Goal: Check status

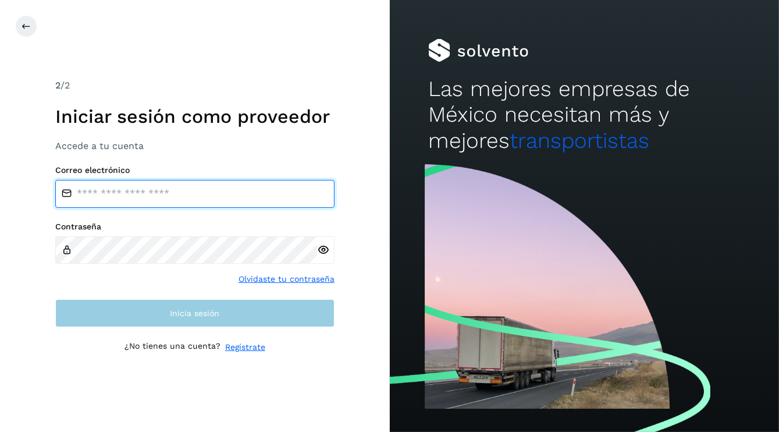
type input "**********"
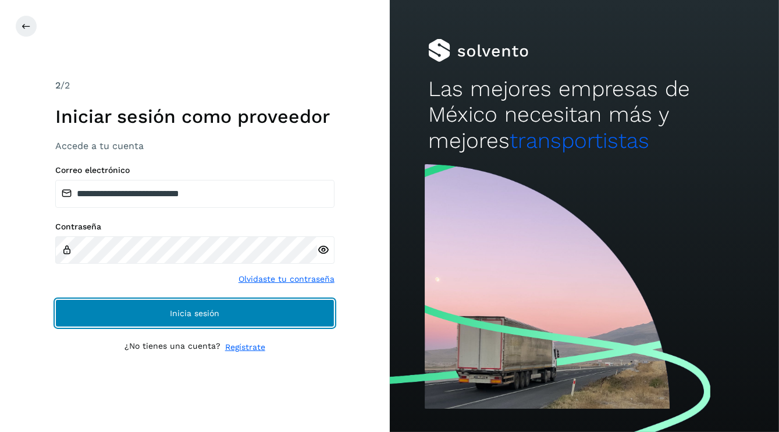
click at [204, 318] on button "Inicia sesión" at bounding box center [194, 313] width 279 height 28
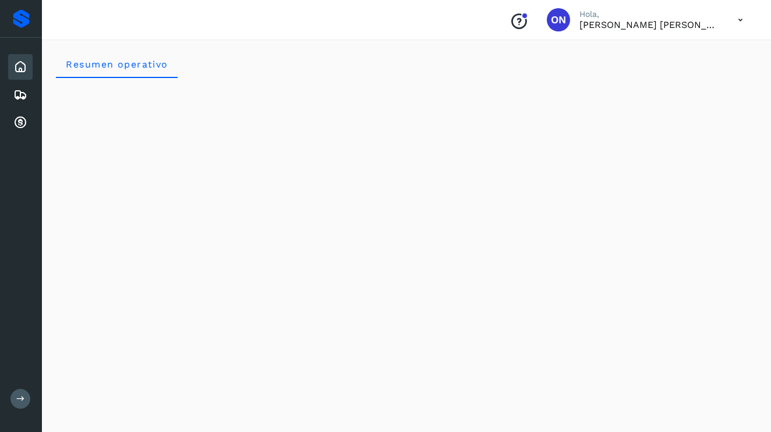
click at [733, 21] on icon at bounding box center [740, 20] width 24 height 24
click at [656, 55] on div "Cerrar sesión" at bounding box center [682, 52] width 139 height 22
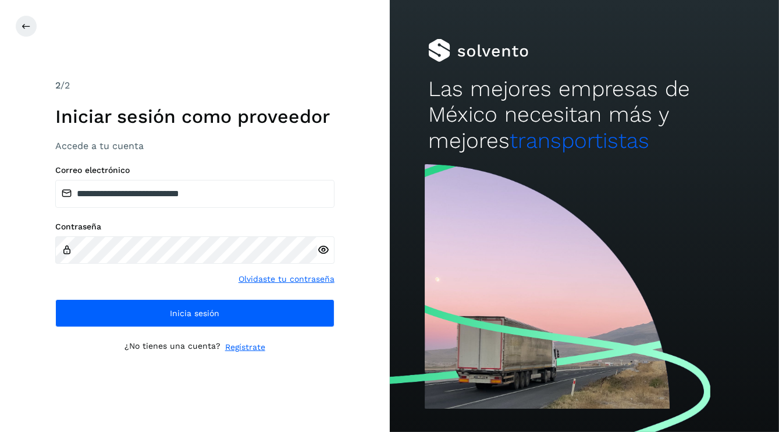
click at [321, 253] on icon at bounding box center [323, 250] width 12 height 12
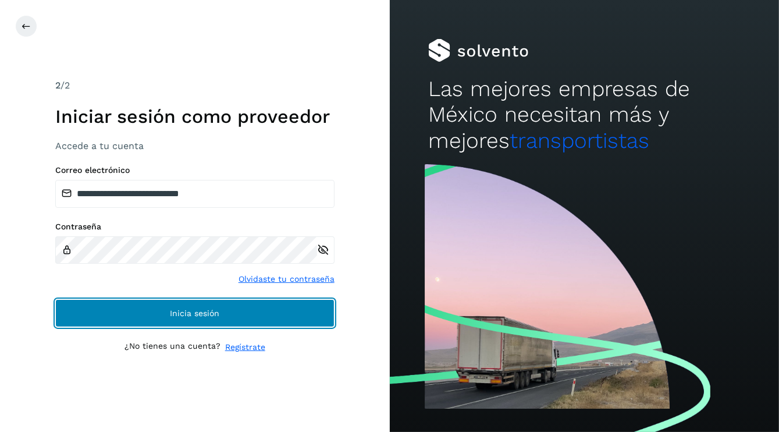
click at [205, 318] on button "Inicia sesión" at bounding box center [194, 313] width 279 height 28
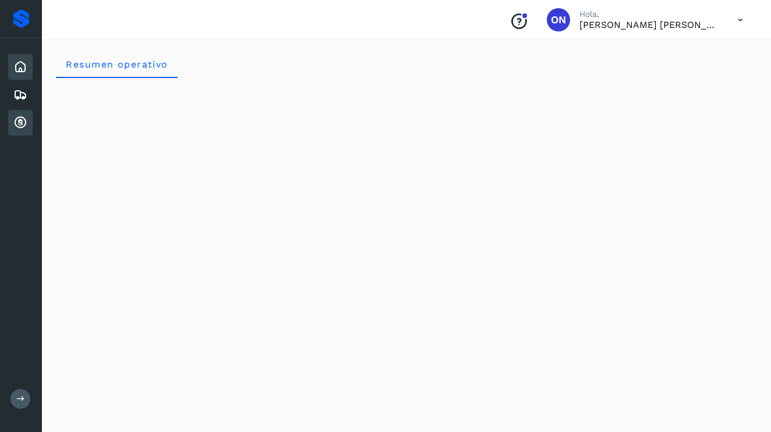
click at [18, 122] on icon at bounding box center [20, 123] width 14 height 14
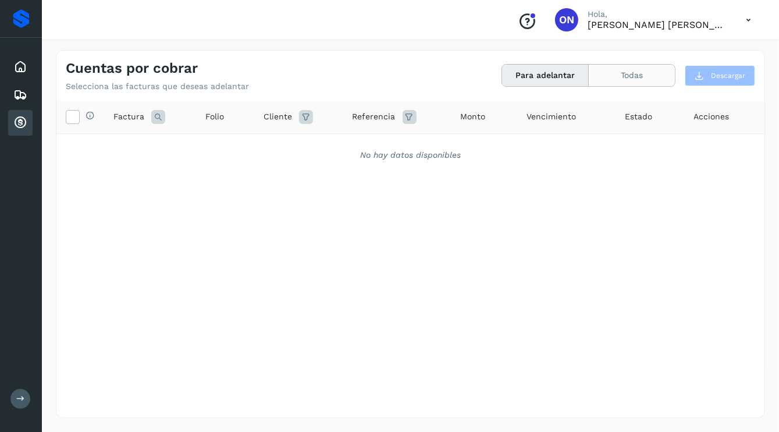
click at [633, 83] on button "Todas" at bounding box center [632, 76] width 86 height 22
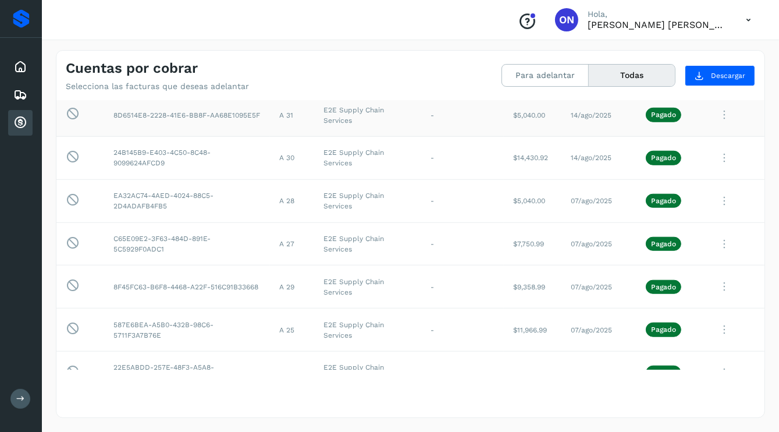
scroll to position [4776, 0]
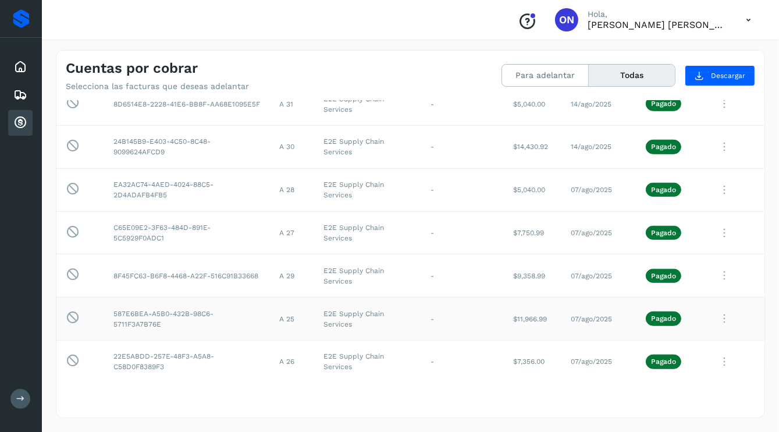
click at [716, 307] on icon at bounding box center [724, 319] width 23 height 24
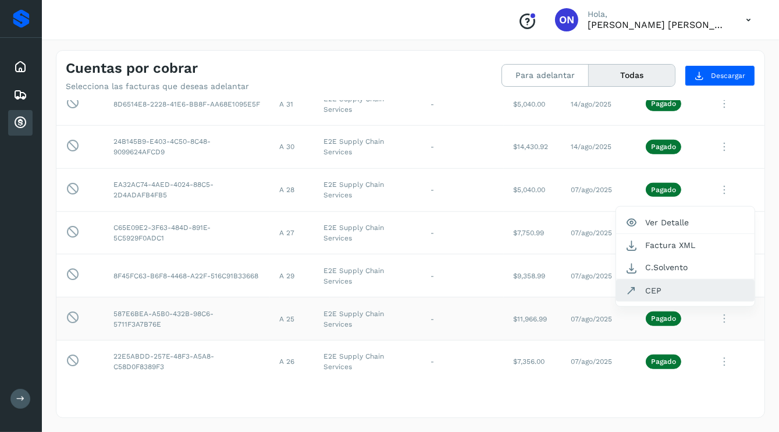
click at [634, 279] on button "CEP" at bounding box center [685, 290] width 139 height 22
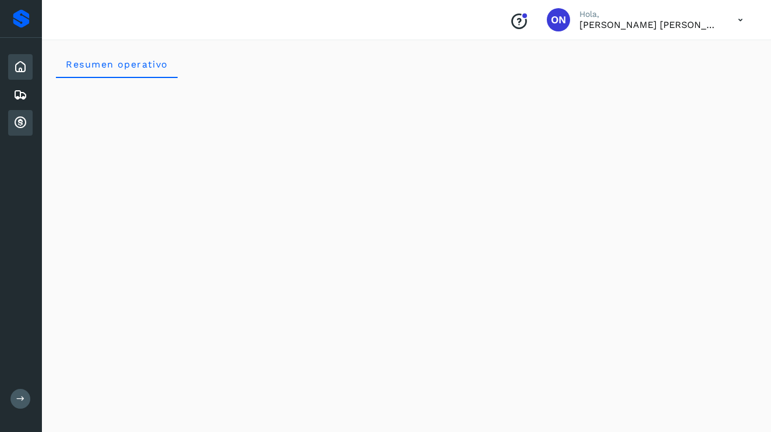
click at [23, 118] on icon at bounding box center [20, 123] width 14 height 14
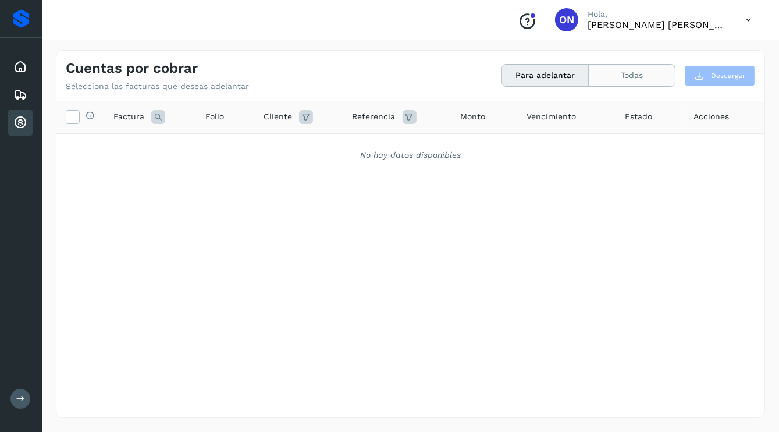
click at [644, 73] on button "Todas" at bounding box center [632, 76] width 86 height 22
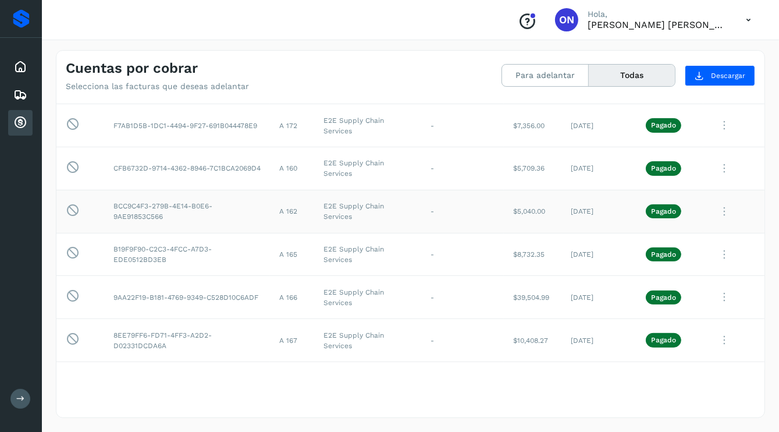
scroll to position [349, 0]
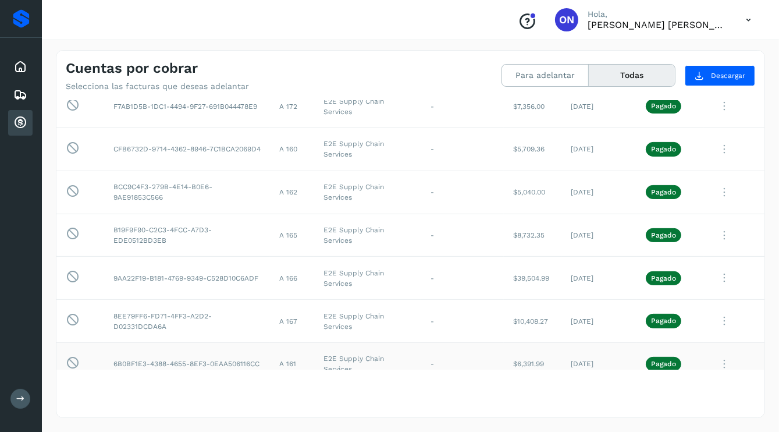
click at [715, 364] on icon at bounding box center [724, 364] width 23 height 24
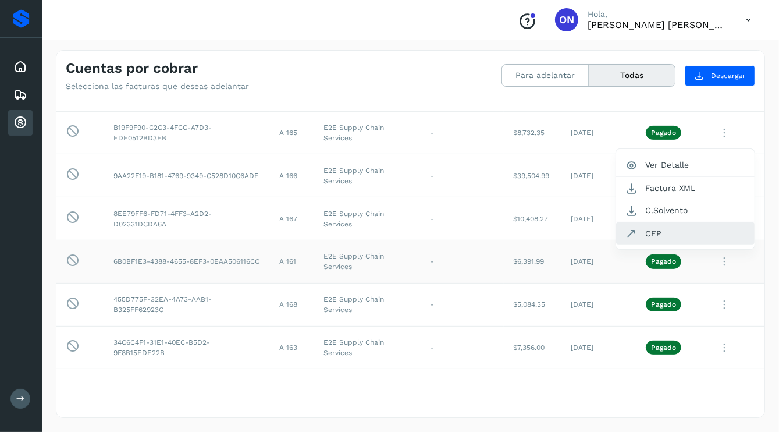
click at [648, 230] on button "CEP" at bounding box center [685, 233] width 139 height 22
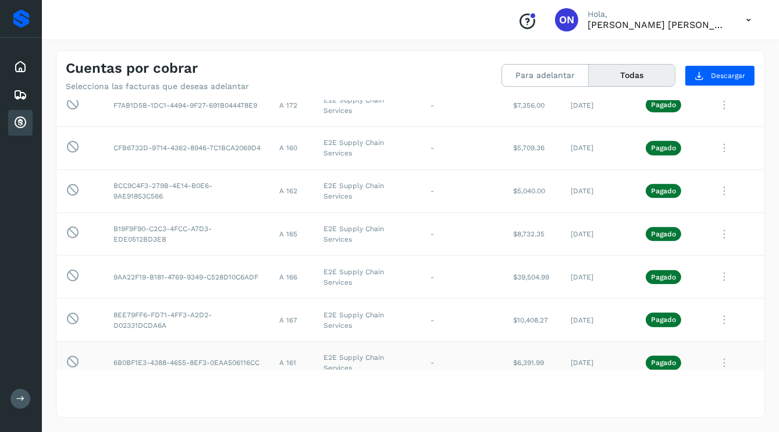
scroll to position [335, 0]
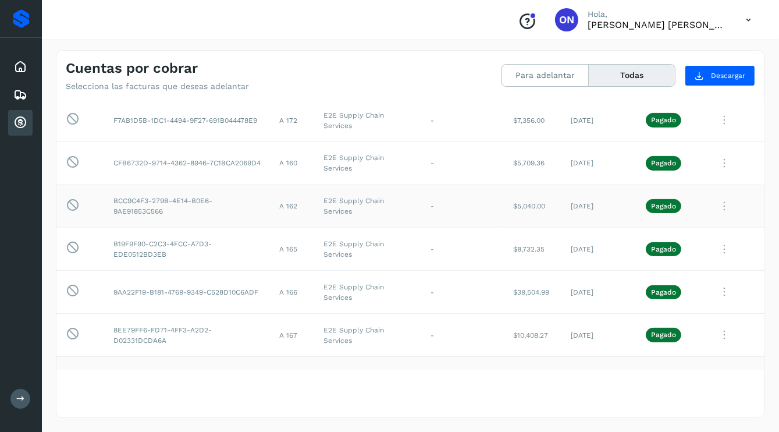
click at [716, 203] on icon at bounding box center [724, 206] width 23 height 24
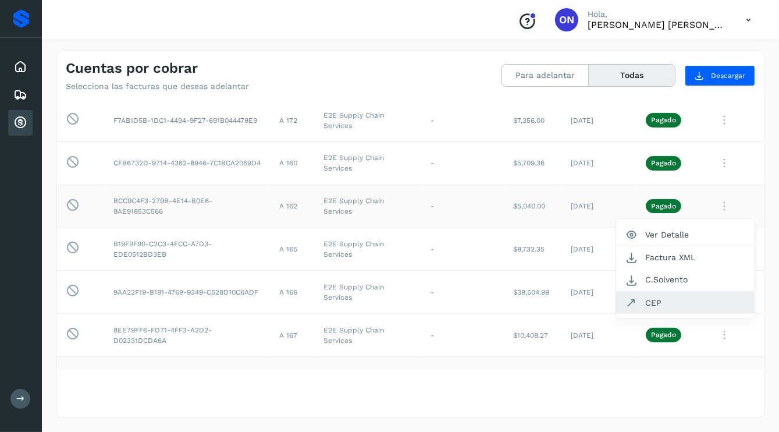
click at [649, 300] on button "CEP" at bounding box center [685, 303] width 139 height 22
